Goal: Transaction & Acquisition: Purchase product/service

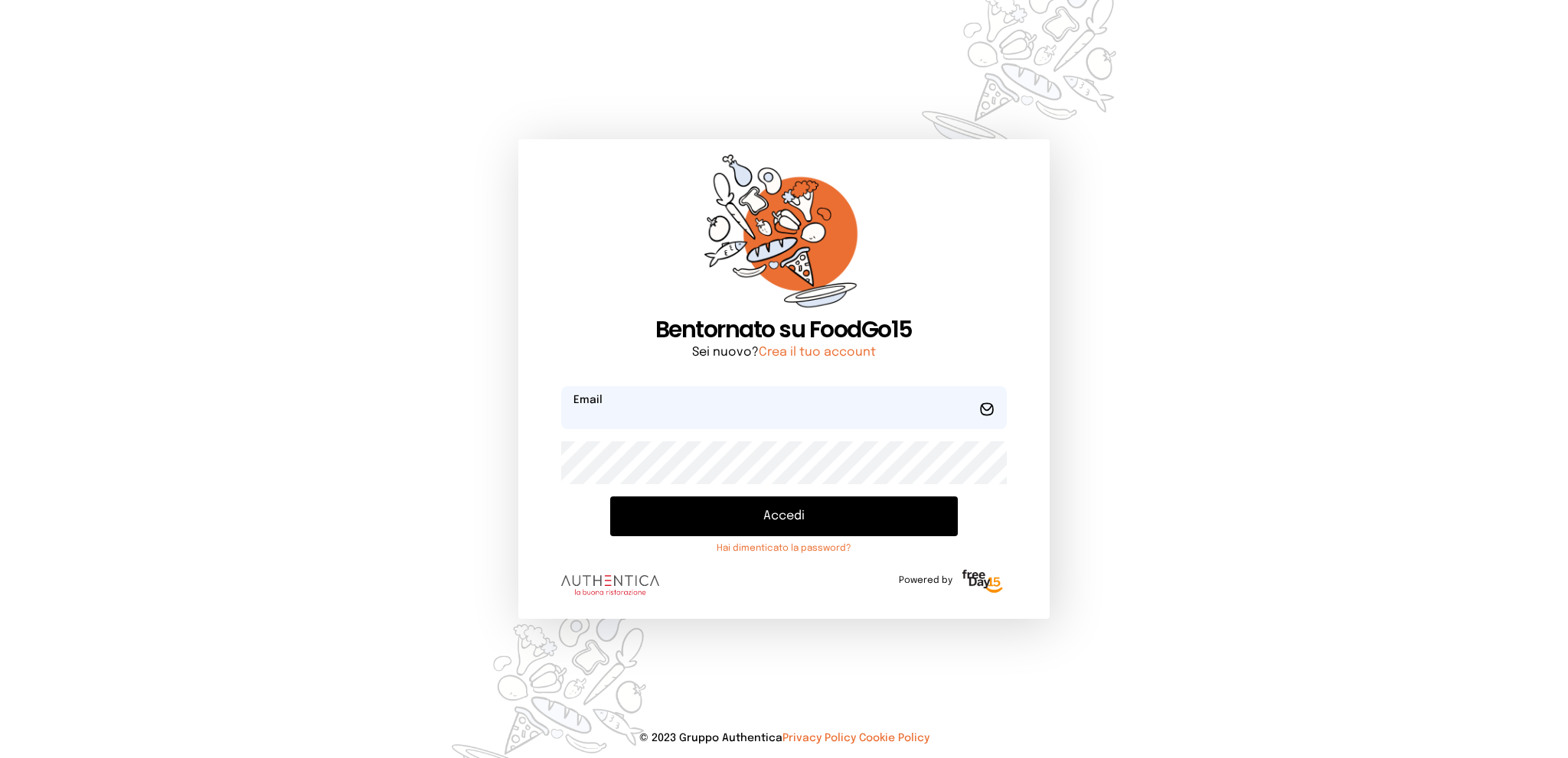
type input "**********"
click at [699, 514] on button "Accedi" at bounding box center [783, 516] width 347 height 40
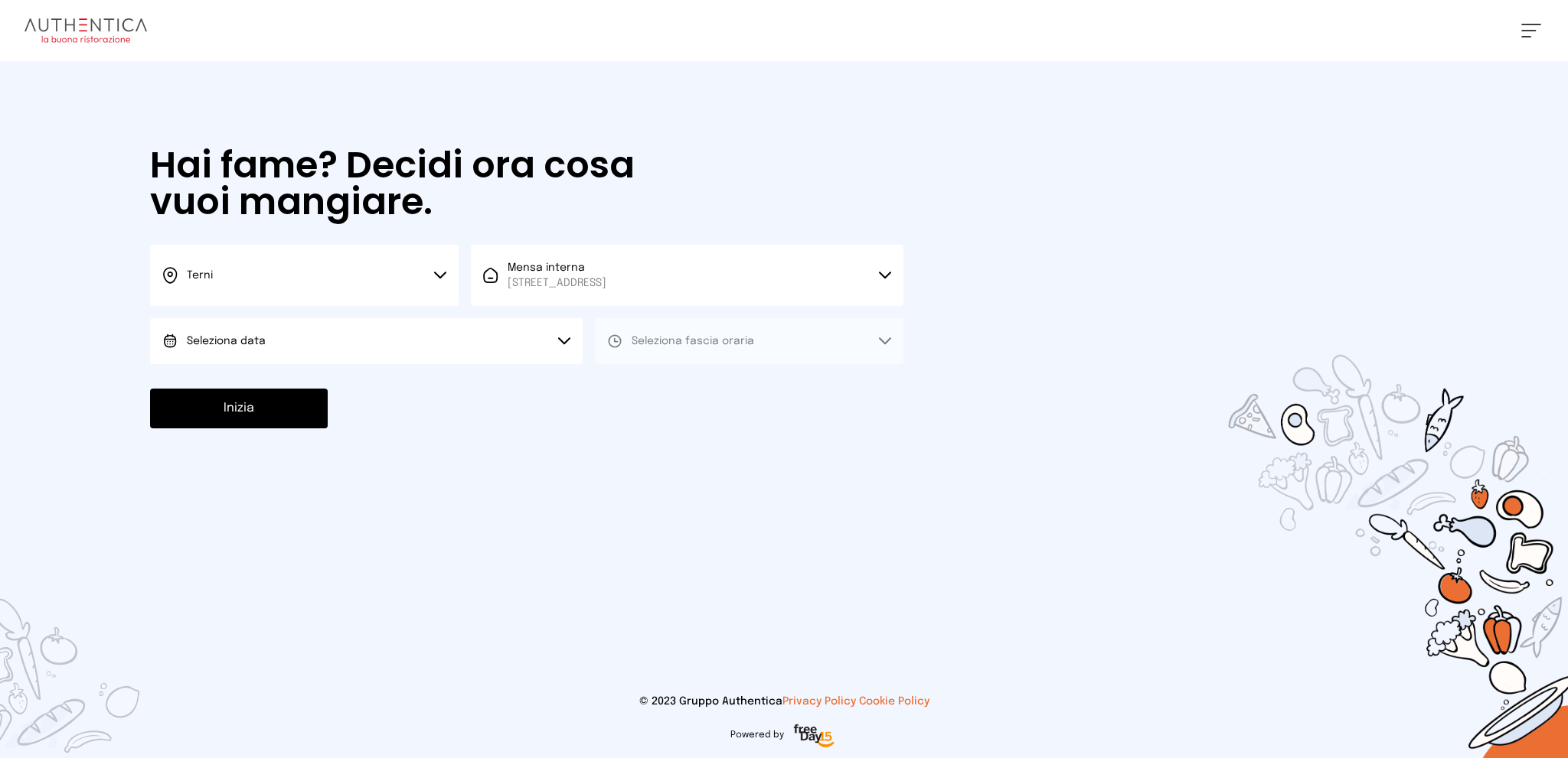
click at [452, 344] on button "Seleziona data" at bounding box center [366, 341] width 433 height 46
click at [446, 388] on li "[DATE], [DATE]" at bounding box center [366, 383] width 433 height 40
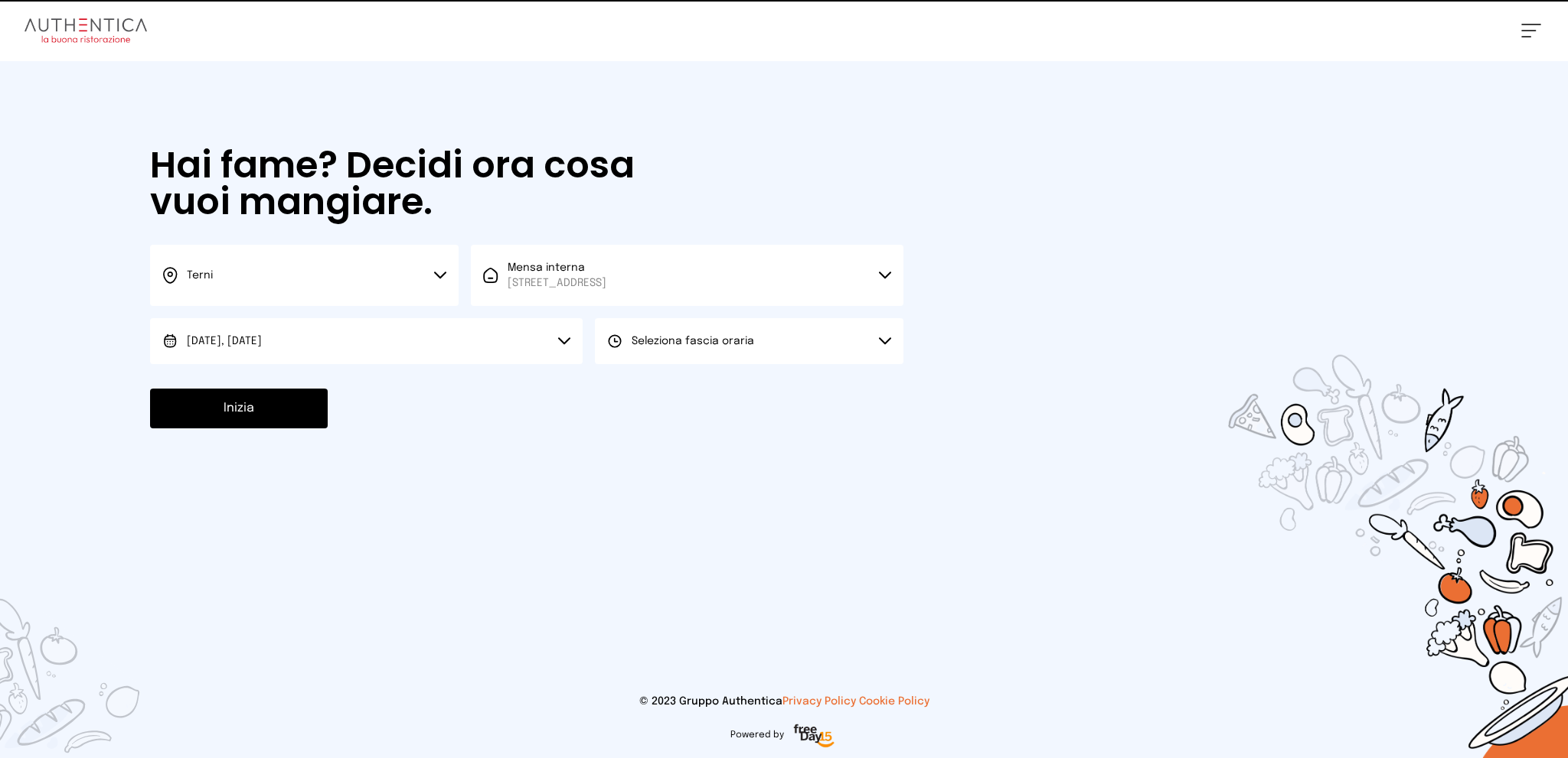
click at [655, 331] on button "Seleziona fascia oraria" at bounding box center [749, 341] width 309 height 46
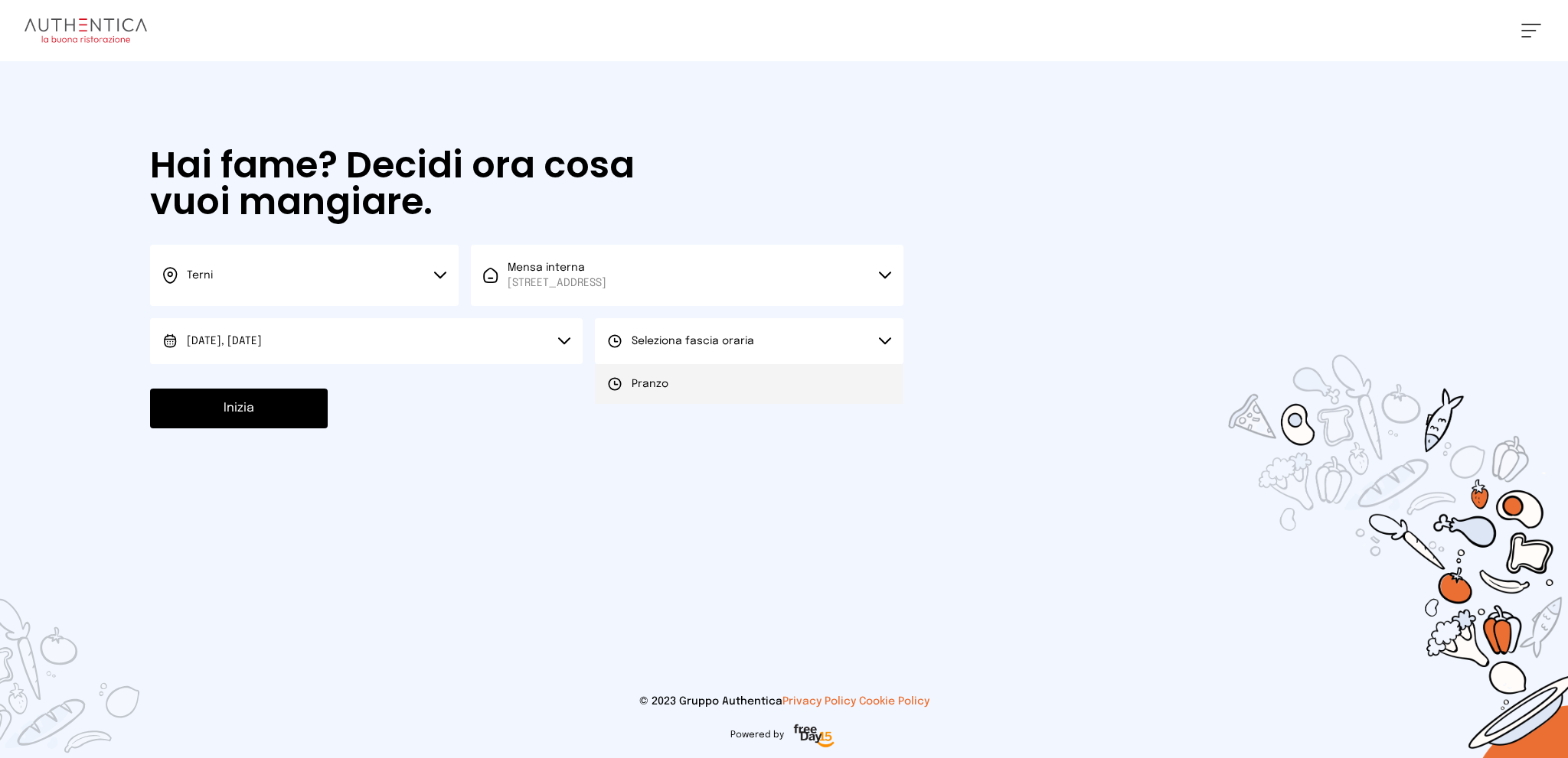
click at [660, 383] on span "Pranzo" at bounding box center [650, 383] width 37 height 16
click at [251, 414] on button "Inizia" at bounding box center [239, 408] width 178 height 40
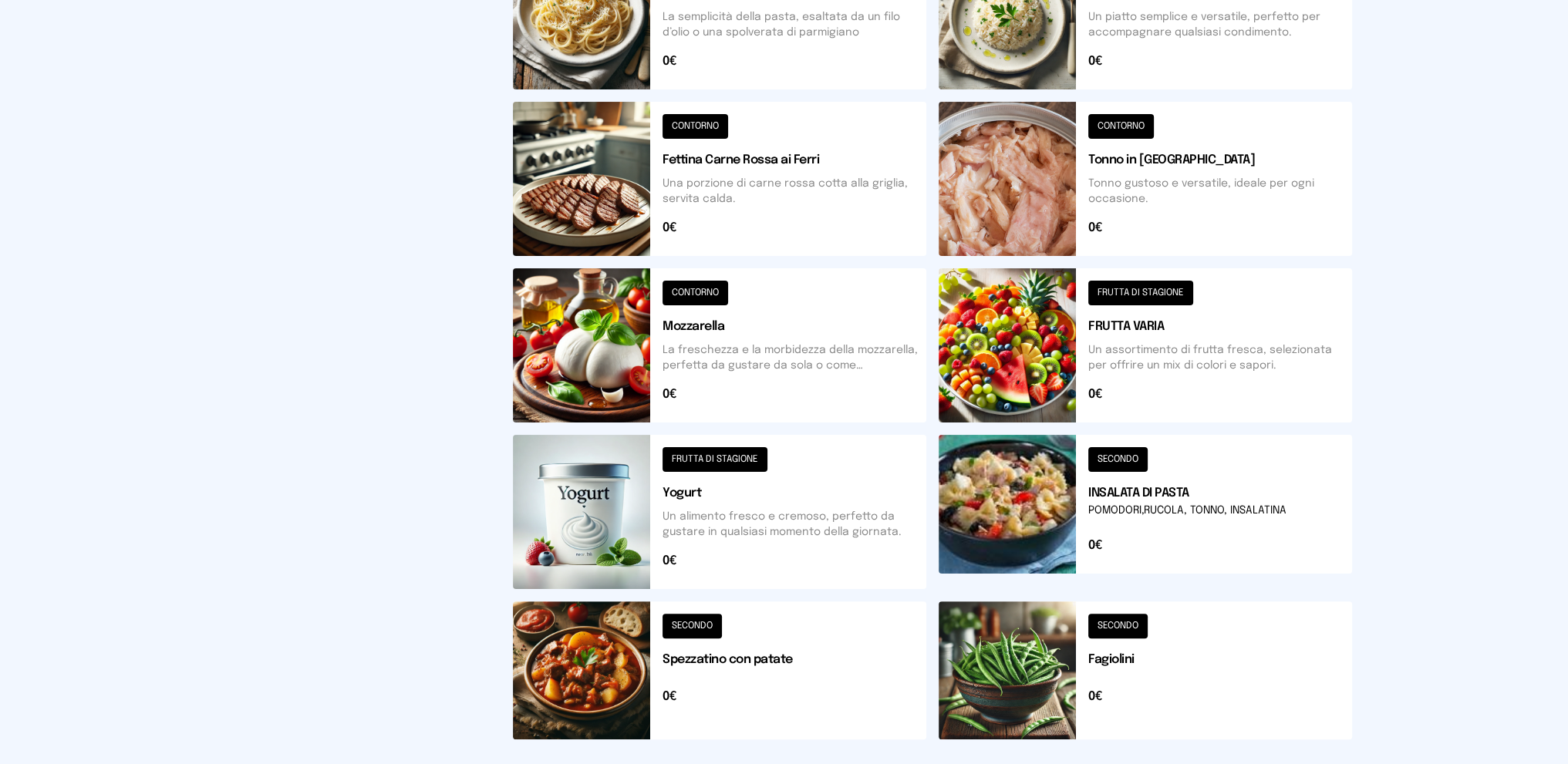
scroll to position [463, 0]
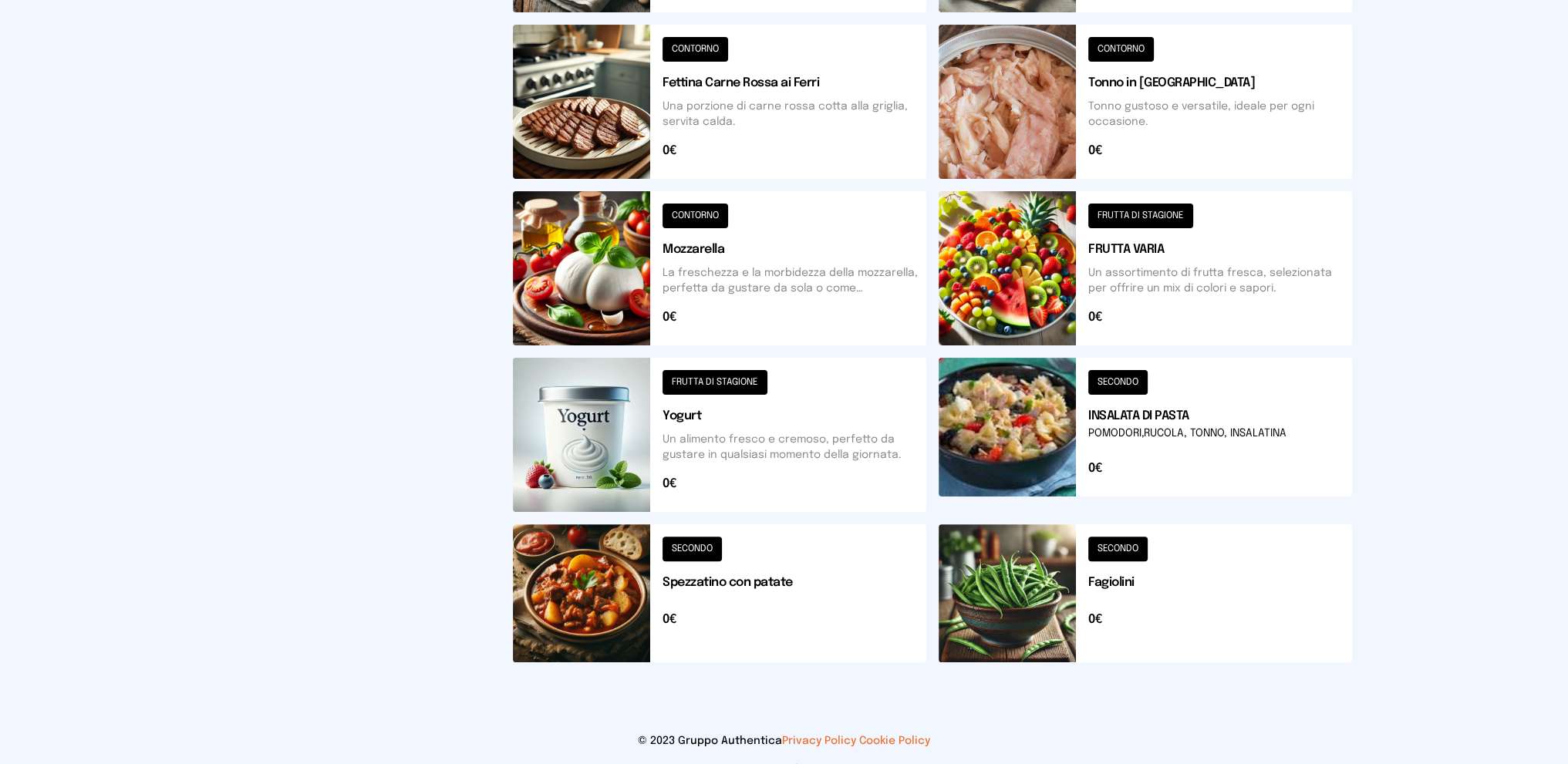
click at [1191, 409] on button at bounding box center [1145, 435] width 414 height 155
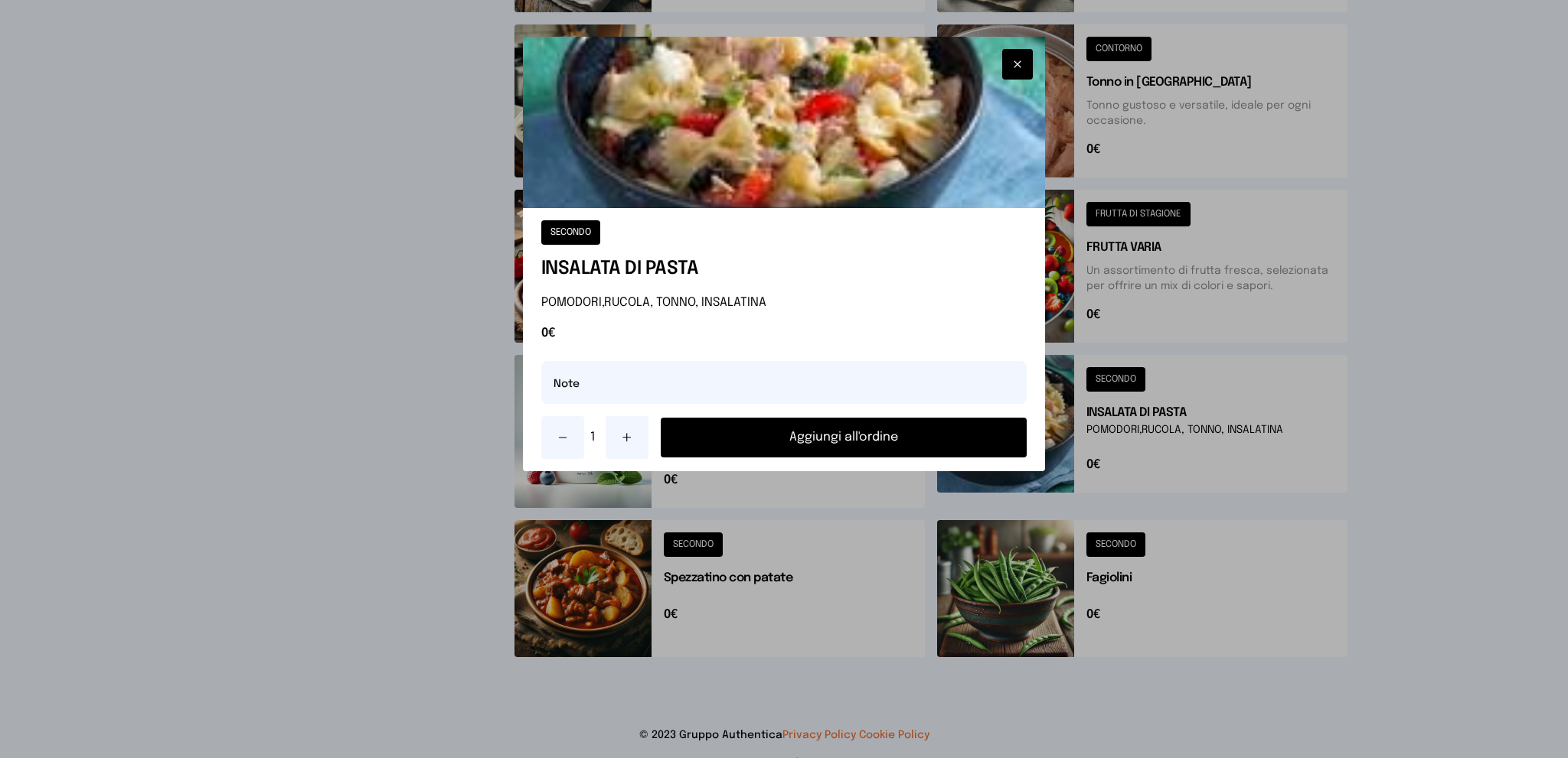
click at [788, 449] on button "Aggiungi all'ordine" at bounding box center [843, 437] width 366 height 40
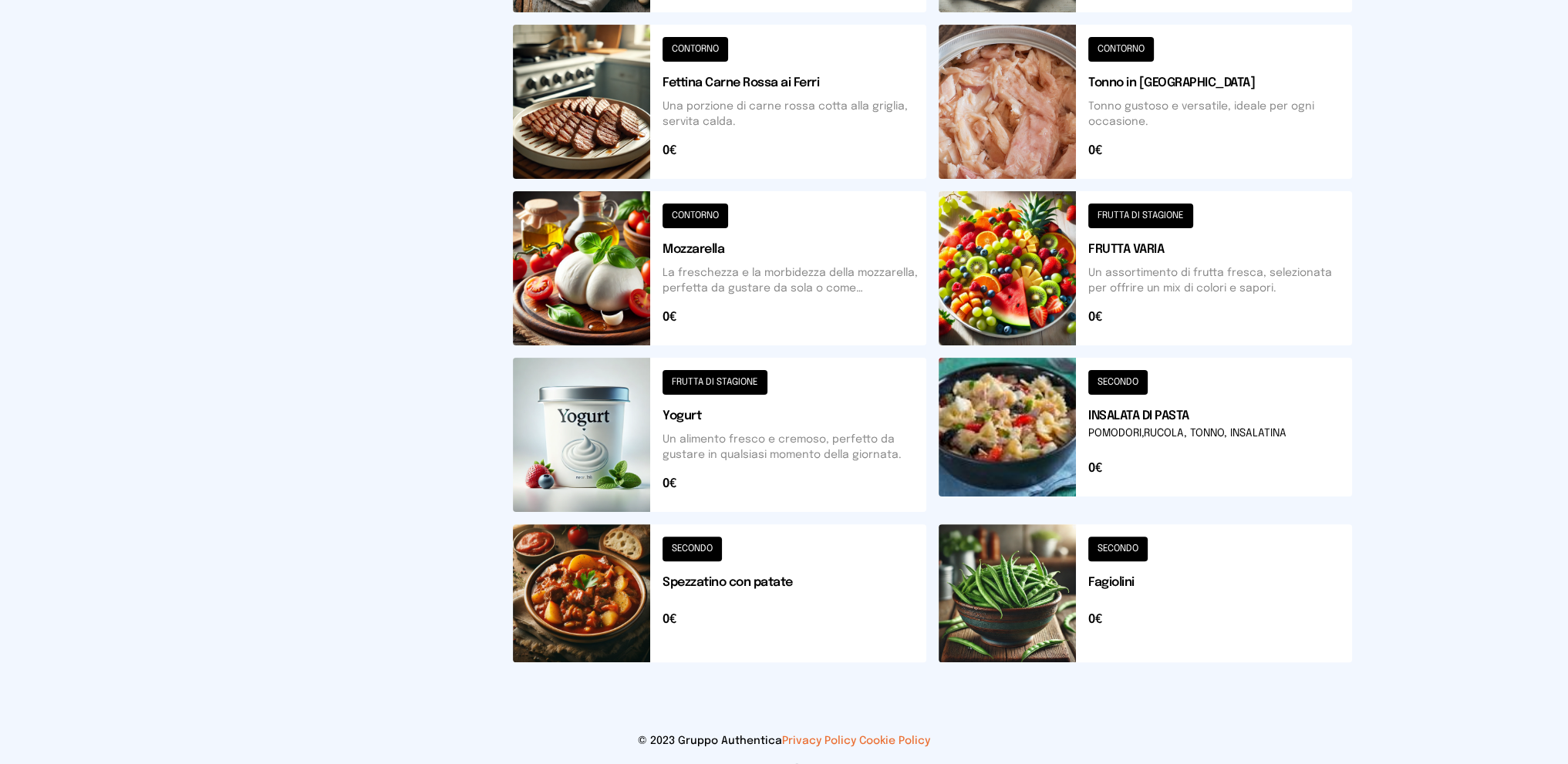
click at [1177, 570] on button at bounding box center [1145, 594] width 414 height 138
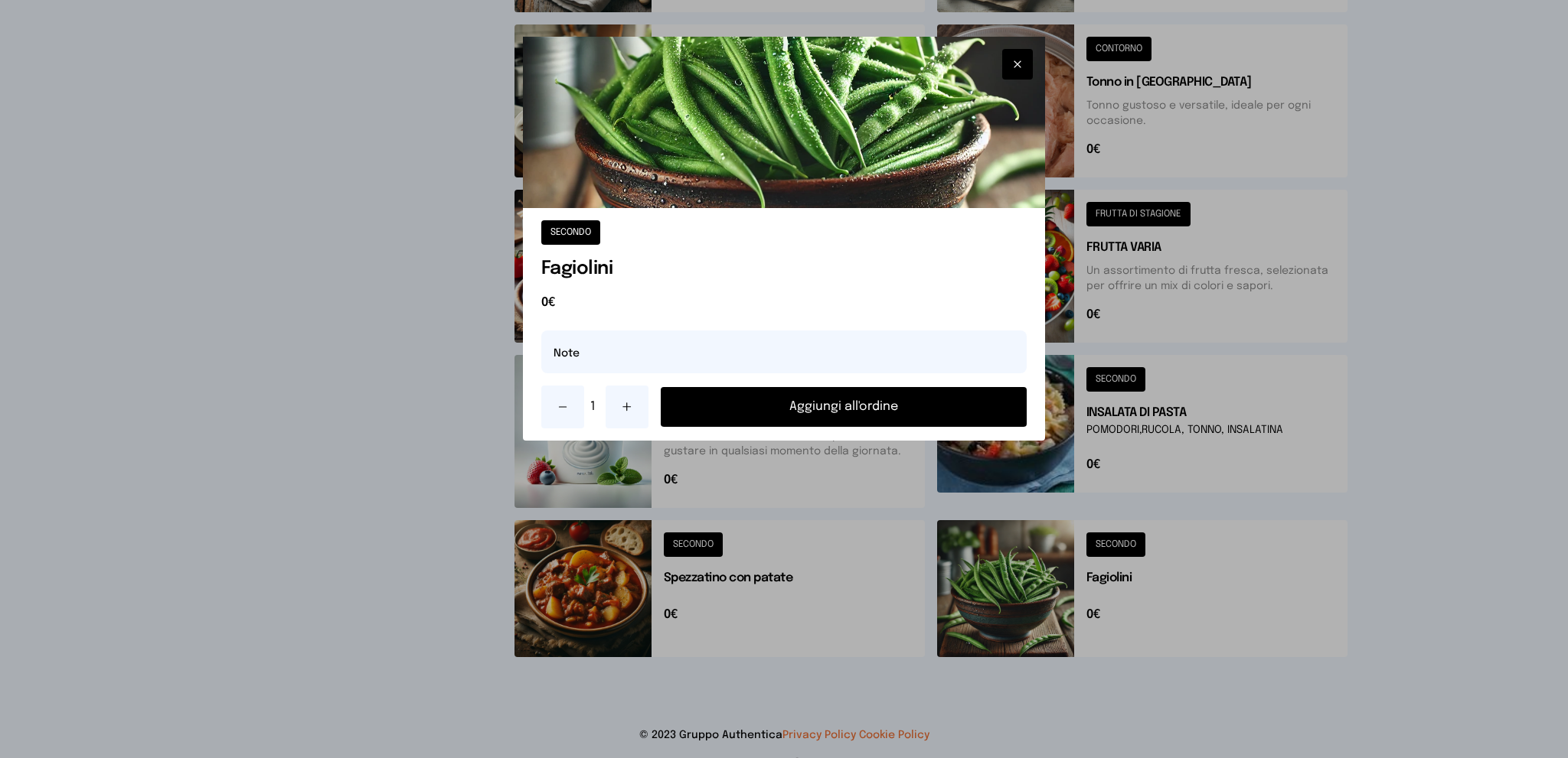
click at [624, 410] on icon at bounding box center [627, 406] width 12 height 12
click at [868, 400] on button "Aggiungi all'ordine" at bounding box center [843, 407] width 366 height 40
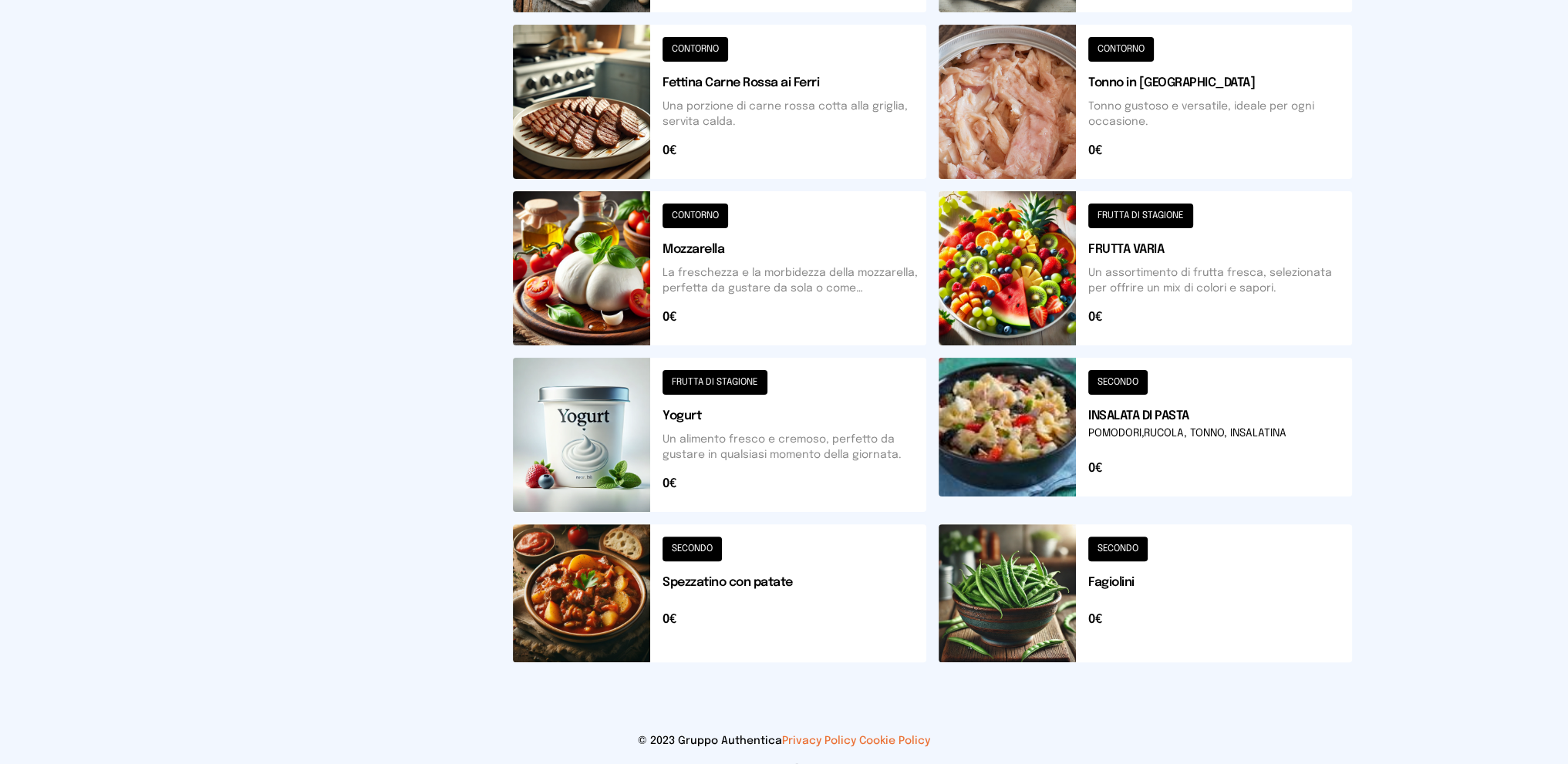
scroll to position [308, 0]
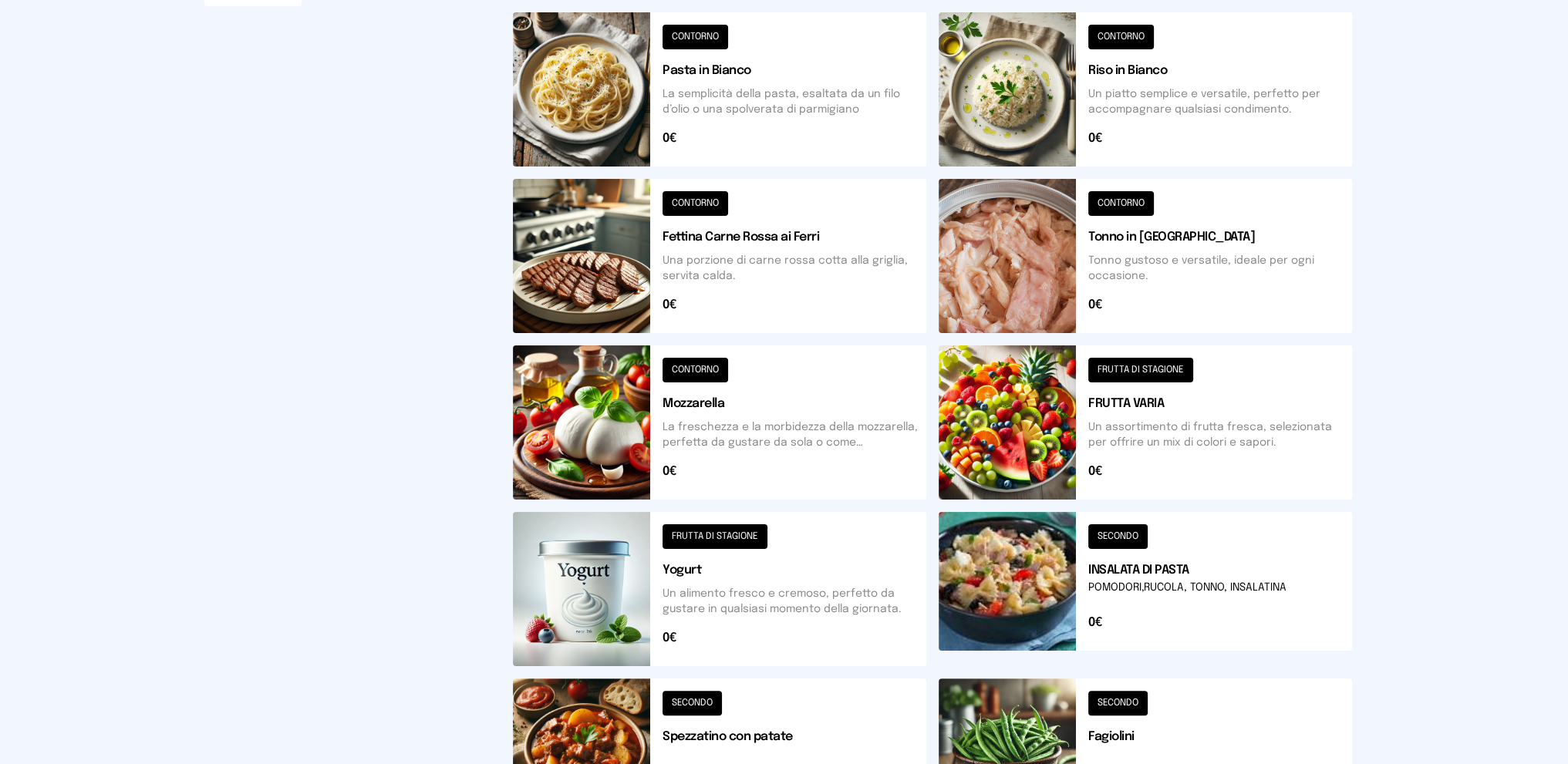
click at [1204, 428] on button at bounding box center [1145, 423] width 414 height 155
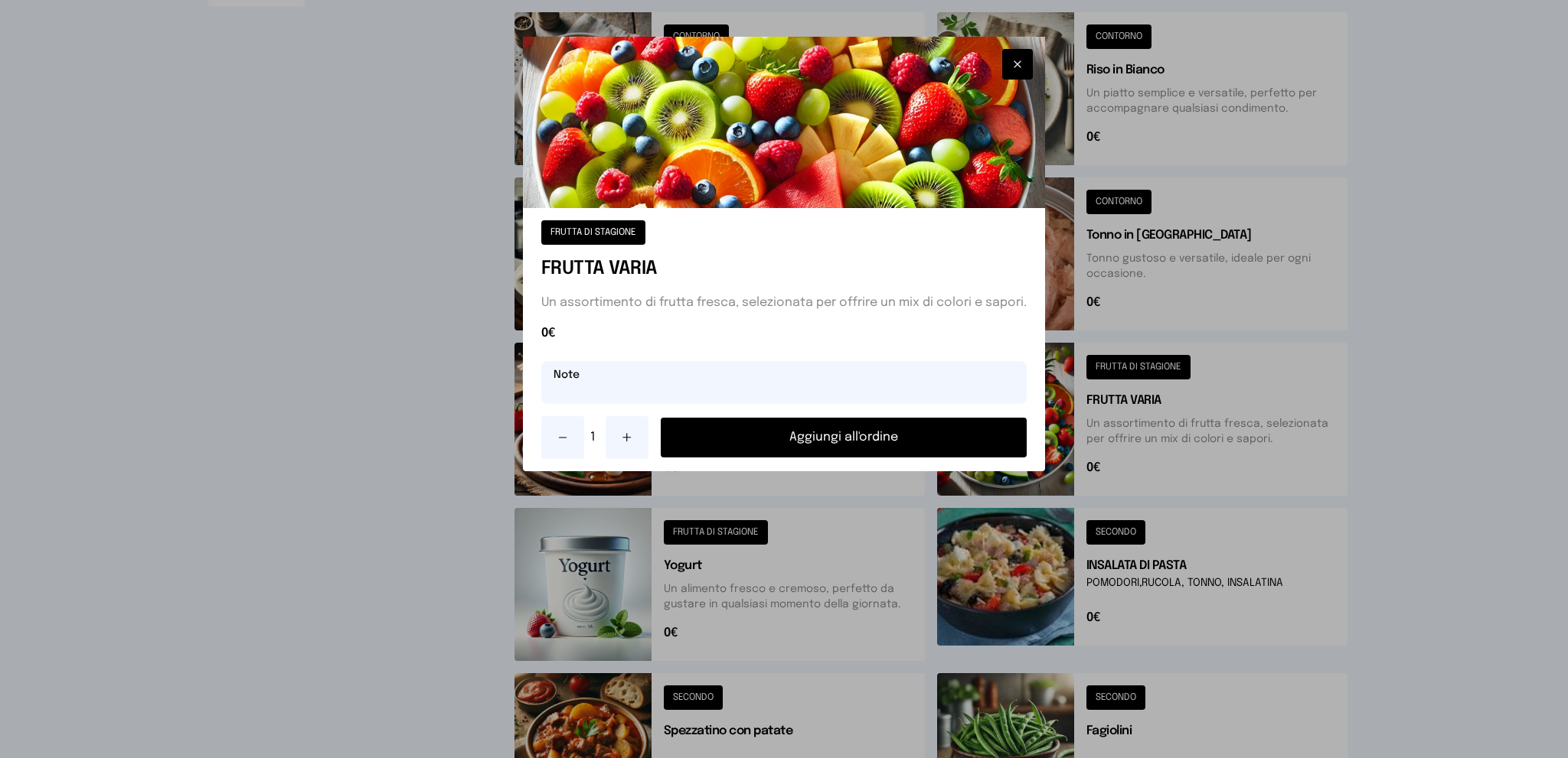
click at [757, 395] on input "text" at bounding box center [784, 383] width 486 height 43
type input "******"
click at [835, 426] on button "Aggiungi all'ordine" at bounding box center [843, 437] width 366 height 40
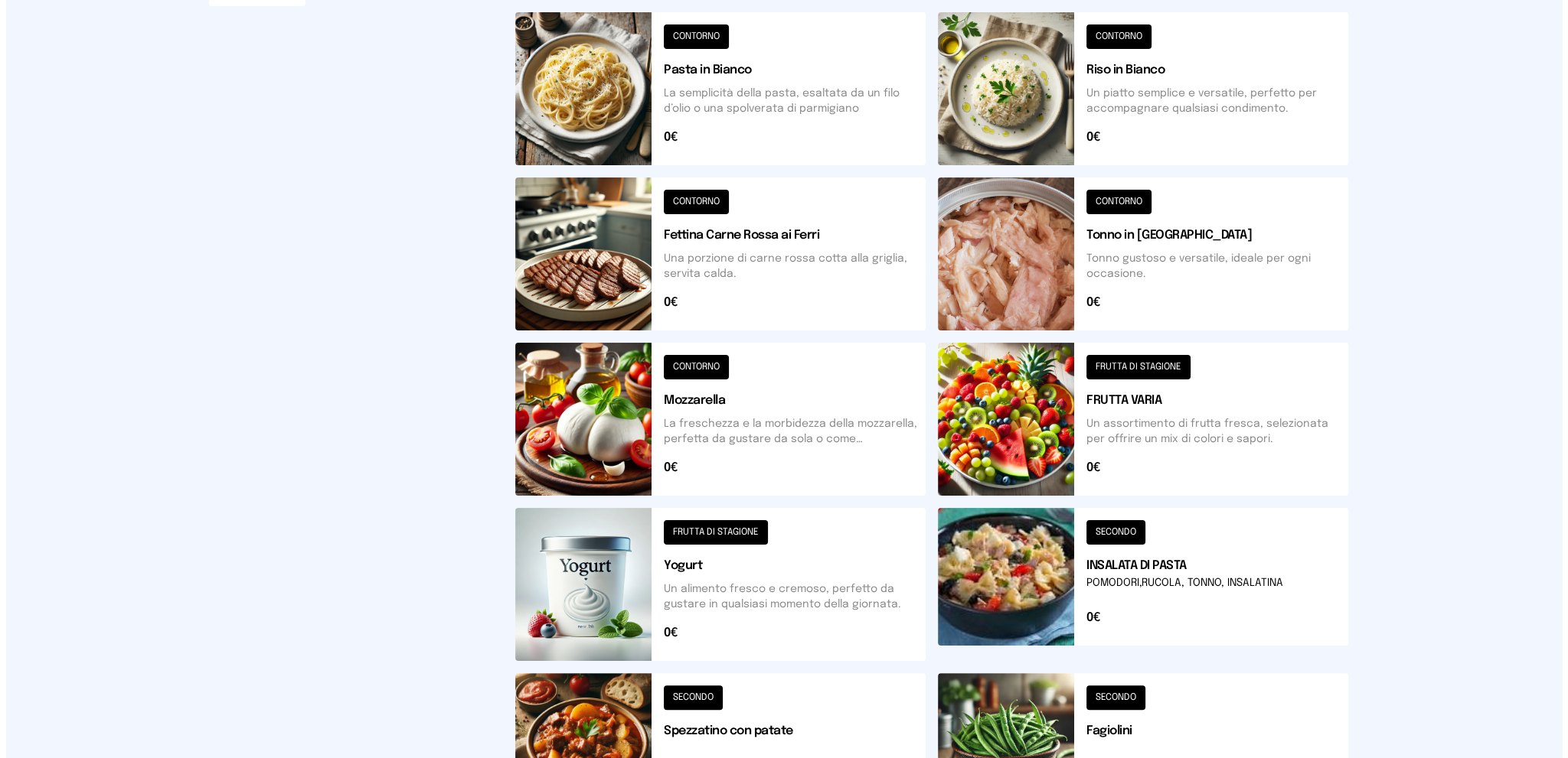
scroll to position [0, 0]
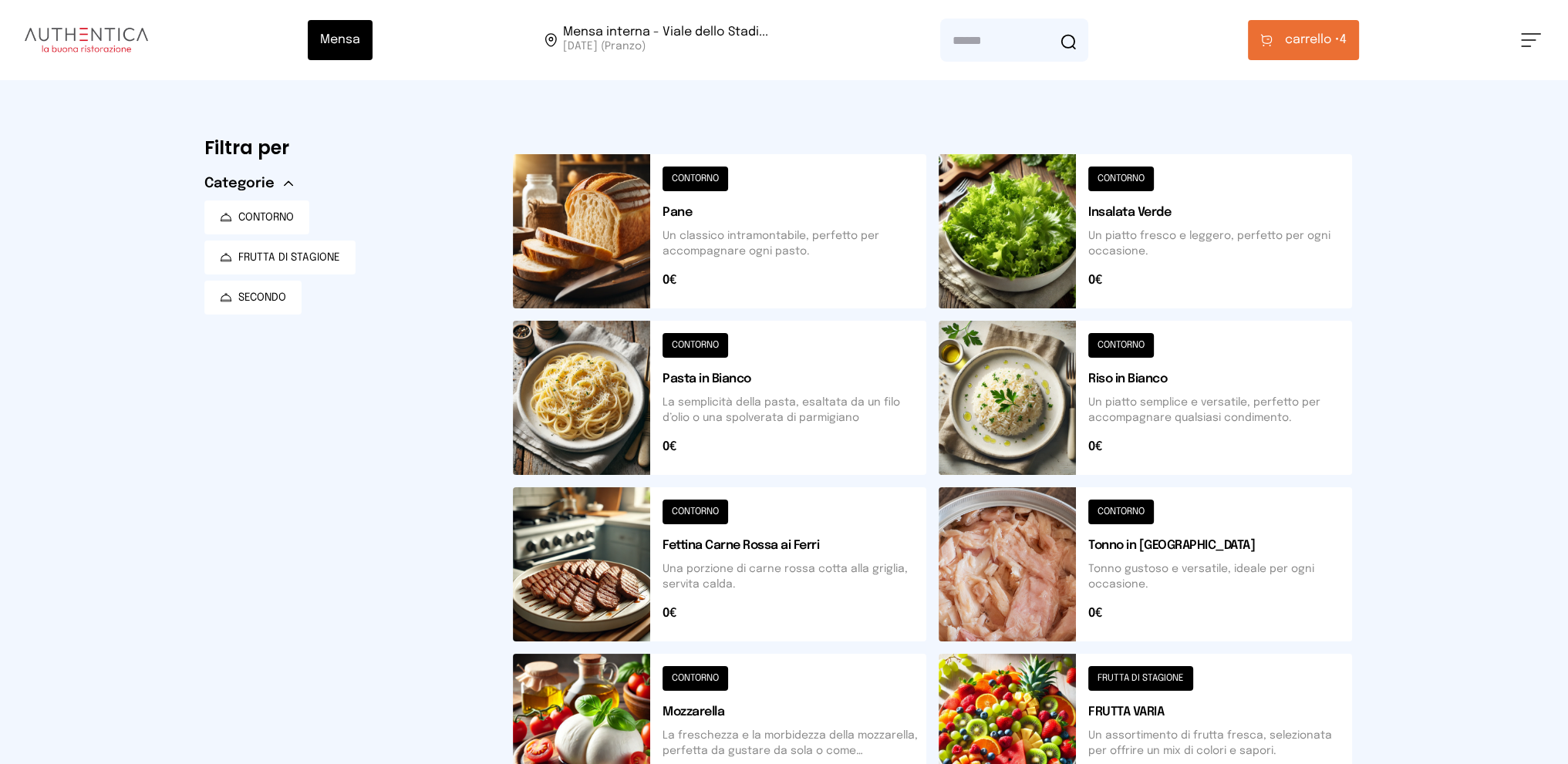
click at [1288, 36] on span "carrello •" at bounding box center [1311, 40] width 55 height 19
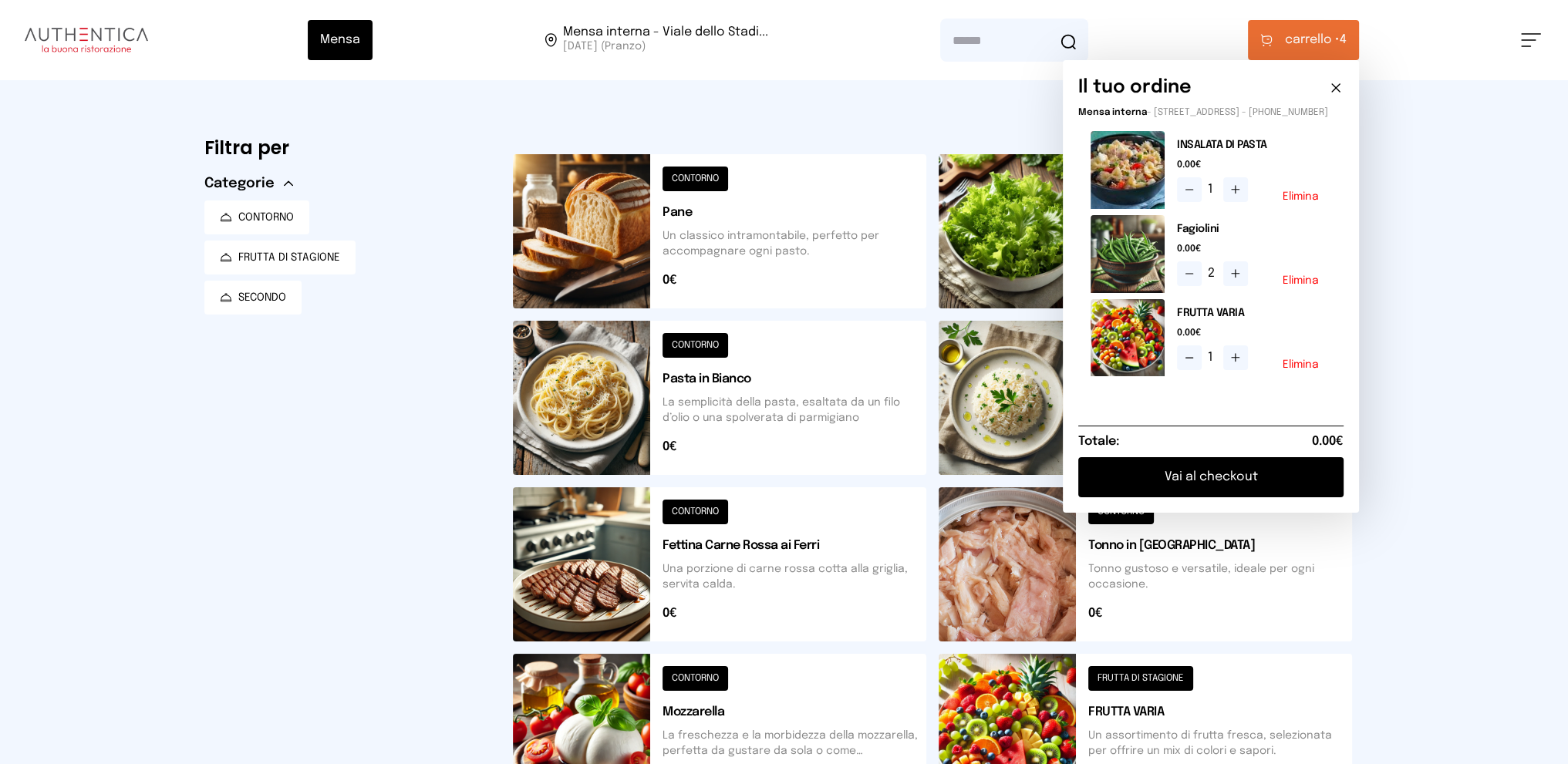
click at [1174, 493] on button "Vai al checkout" at bounding box center [1210, 477] width 266 height 40
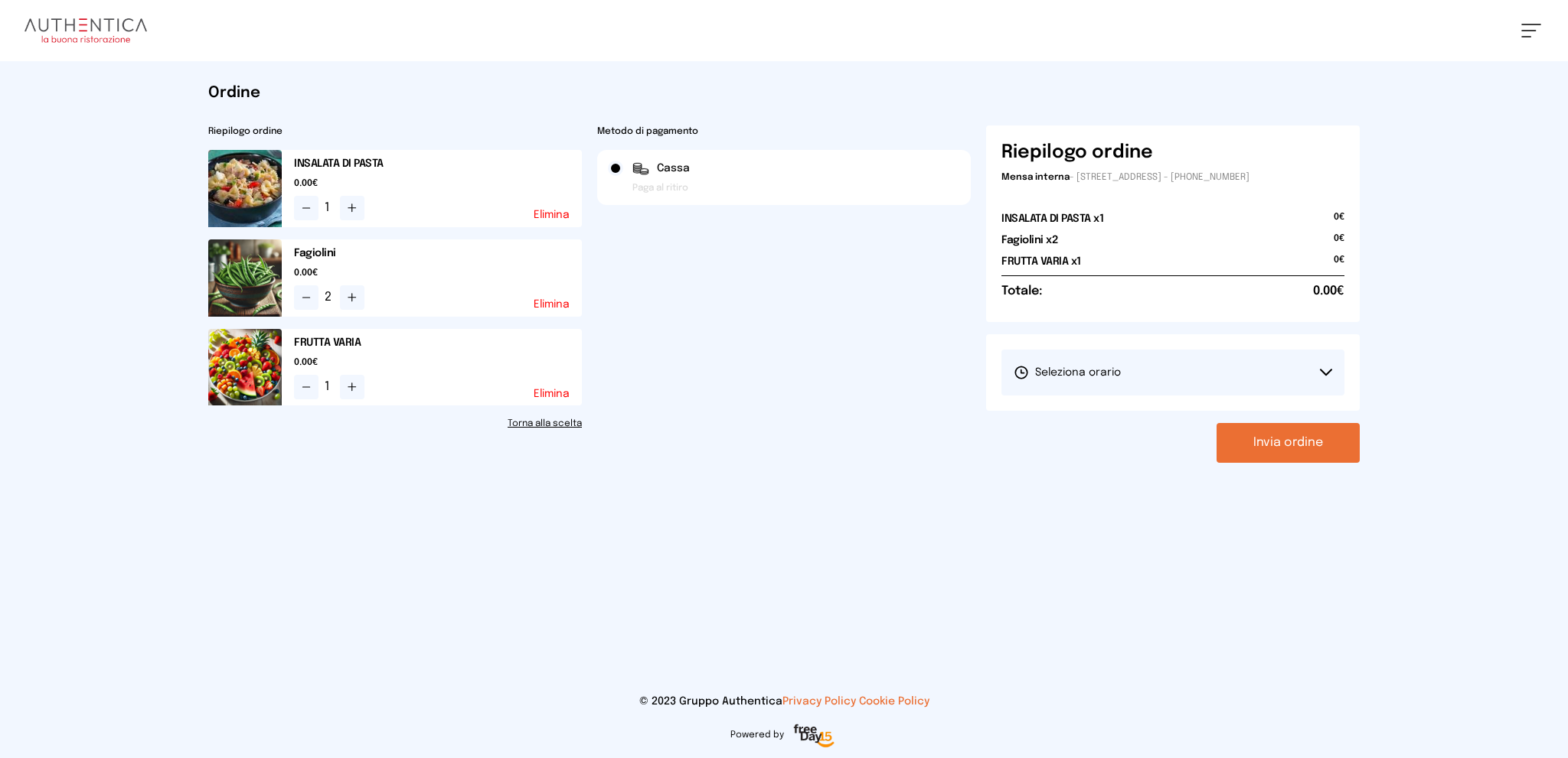
click at [1144, 379] on button "Seleziona orario" at bounding box center [1173, 373] width 343 height 46
click at [1123, 416] on span "1° Turno (13:00 - 15:00)" at bounding box center [1072, 415] width 116 height 16
click at [1264, 437] on button "Invia ordine" at bounding box center [1287, 443] width 143 height 40
